Goal: Go to known website: Access a specific website the user already knows

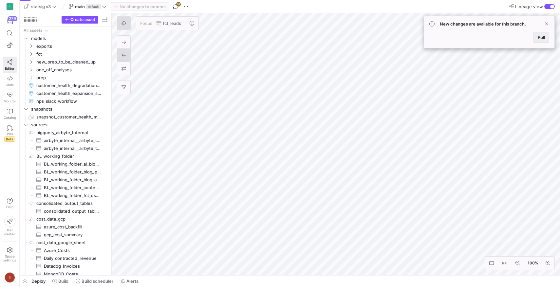
click at [541, 34] on span at bounding box center [541, 37] width 15 height 10
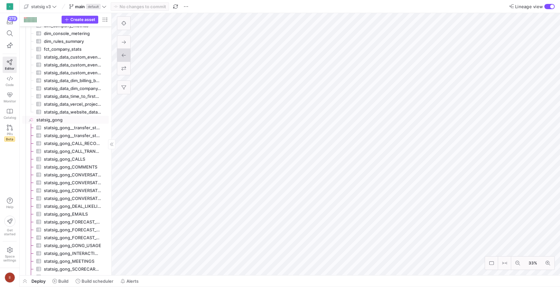
scroll to position [384, 0]
